Goal: Unclear

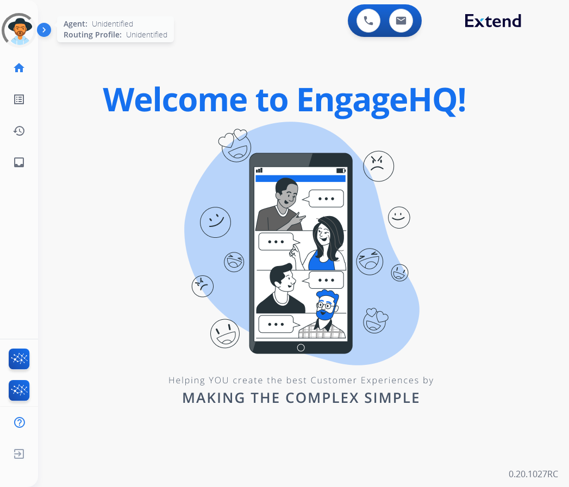
click at [18, 32] on div at bounding box center [18, 30] width 43 height 43
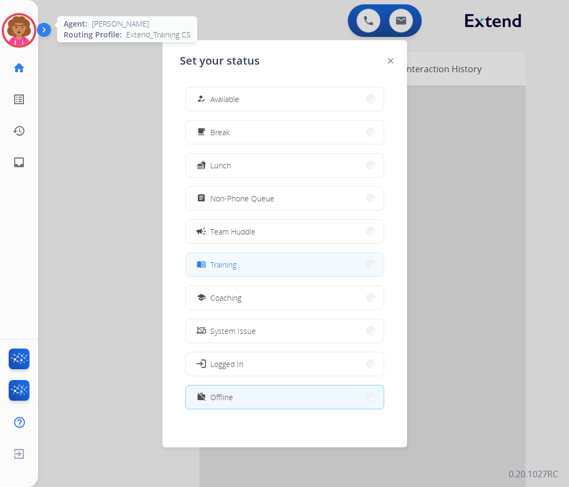
click at [290, 269] on button "menu_book Training" at bounding box center [285, 264] width 198 height 23
